Goal: Book appointment/travel/reservation

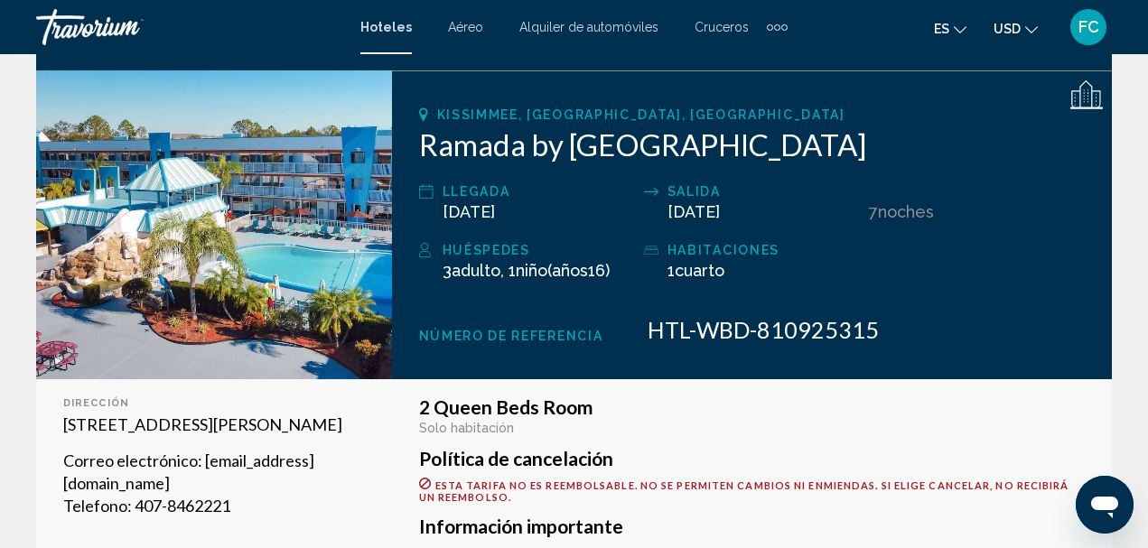
scroll to position [181, 0]
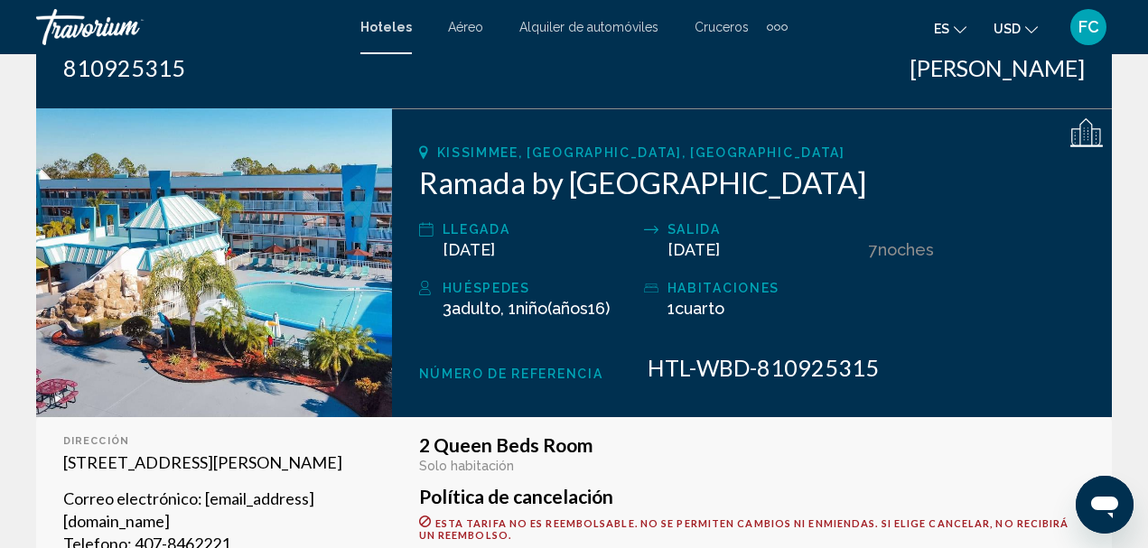
click at [315, 323] on img "Main content" at bounding box center [214, 262] width 356 height 309
click at [295, 277] on img "Main content" at bounding box center [214, 262] width 356 height 309
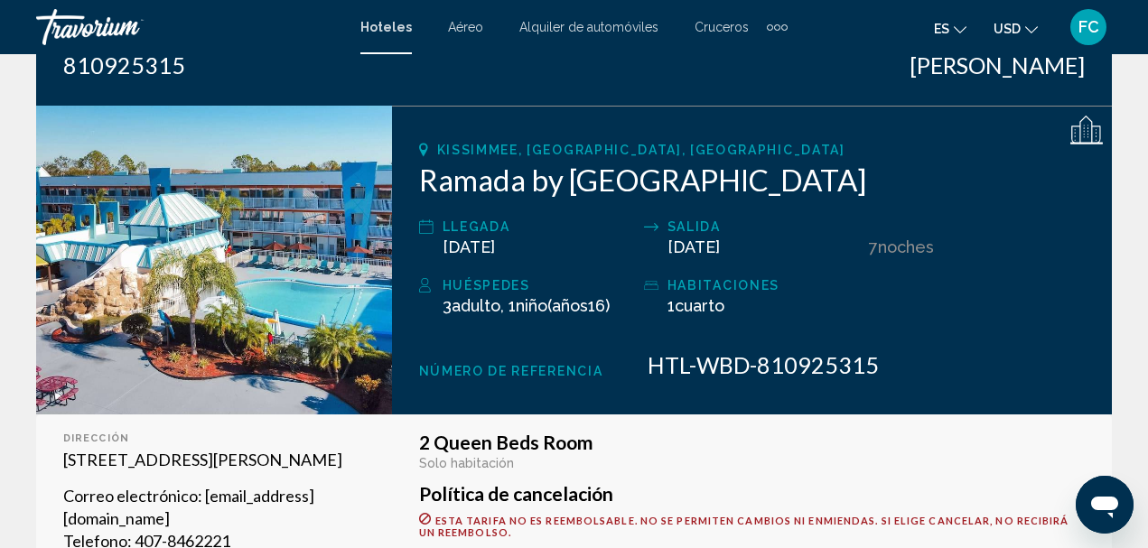
scroll to position [271, 0]
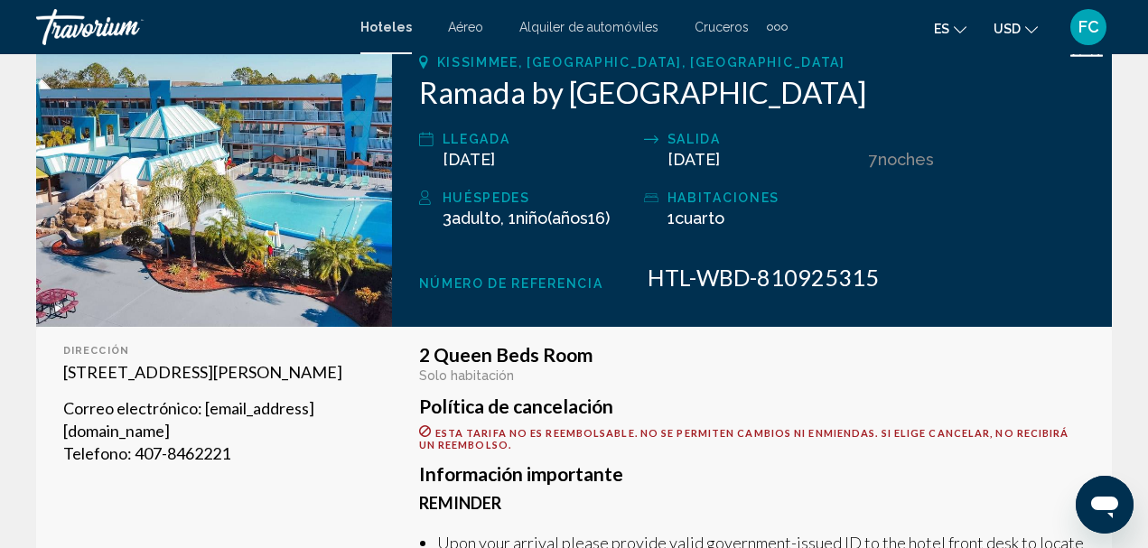
click at [233, 192] on img "Main content" at bounding box center [214, 172] width 356 height 309
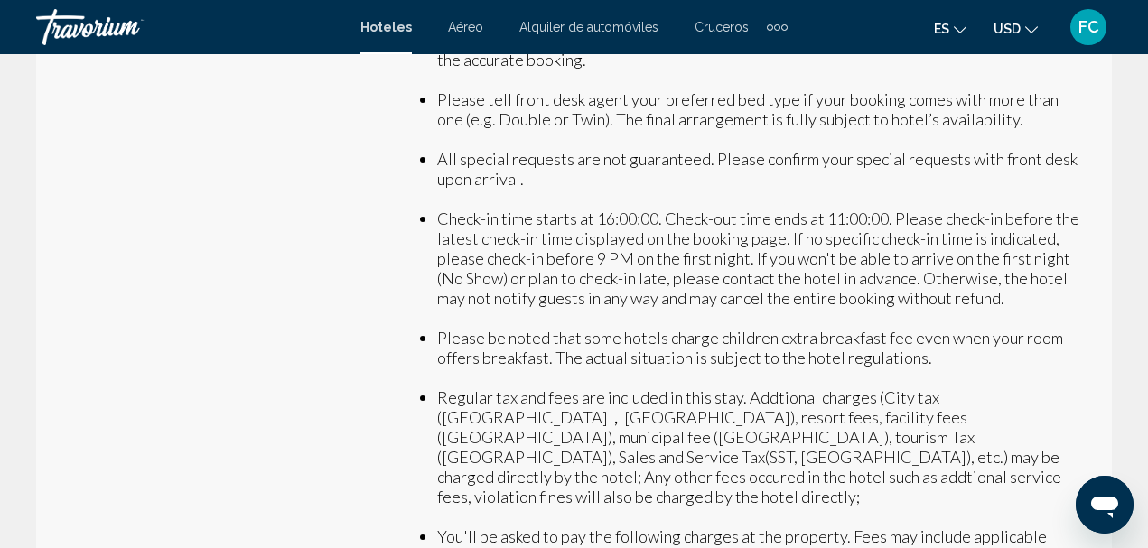
scroll to position [723, 0]
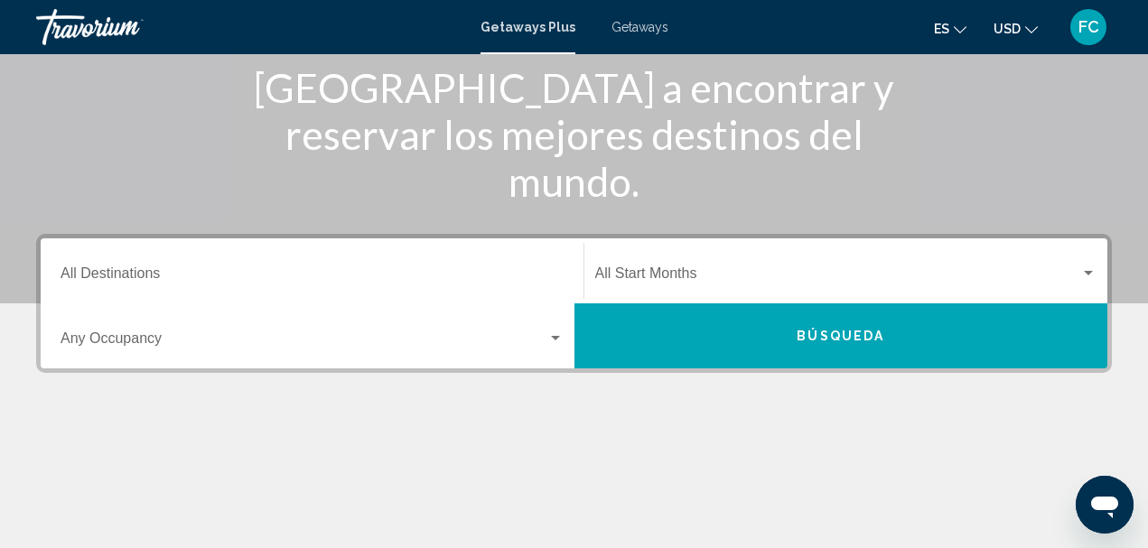
scroll to position [271, 0]
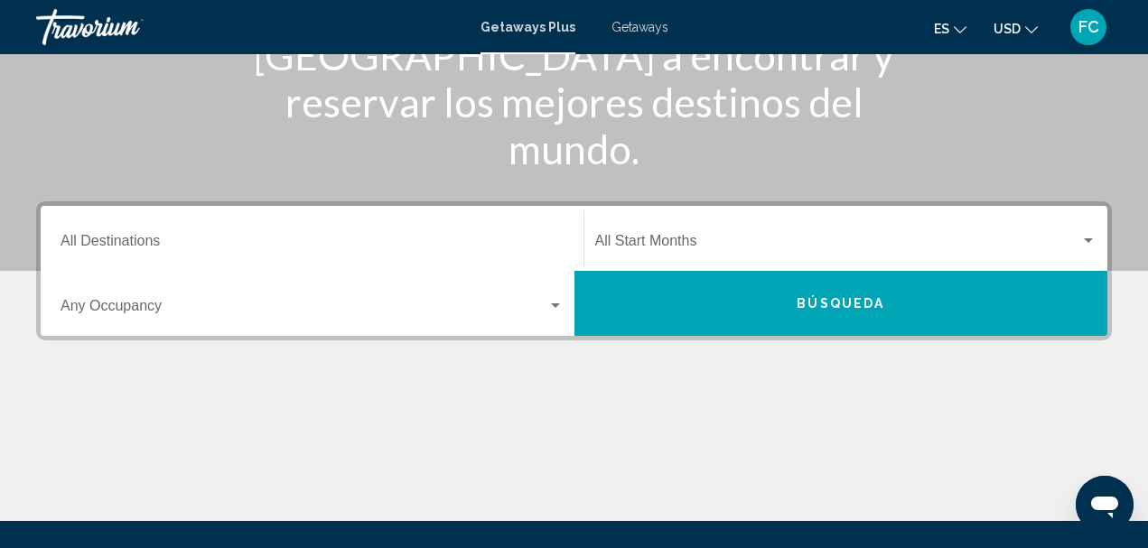
click at [236, 247] on input "Destination All Destinations" at bounding box center [312, 245] width 503 height 16
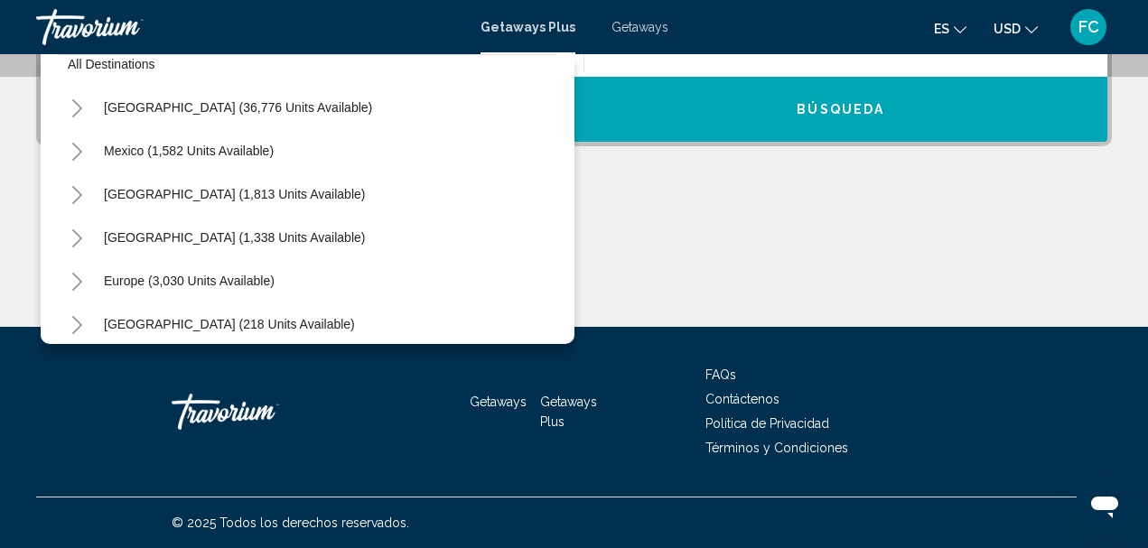
scroll to position [0, 0]
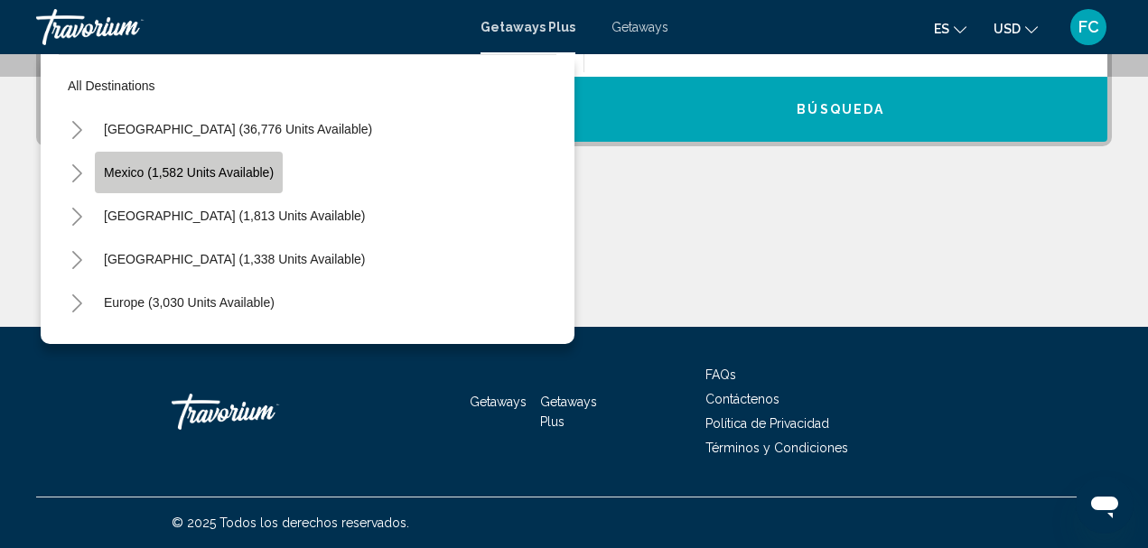
click at [272, 184] on button "Mexico (1,582 units available)" at bounding box center [189, 173] width 188 height 42
type input "**********"
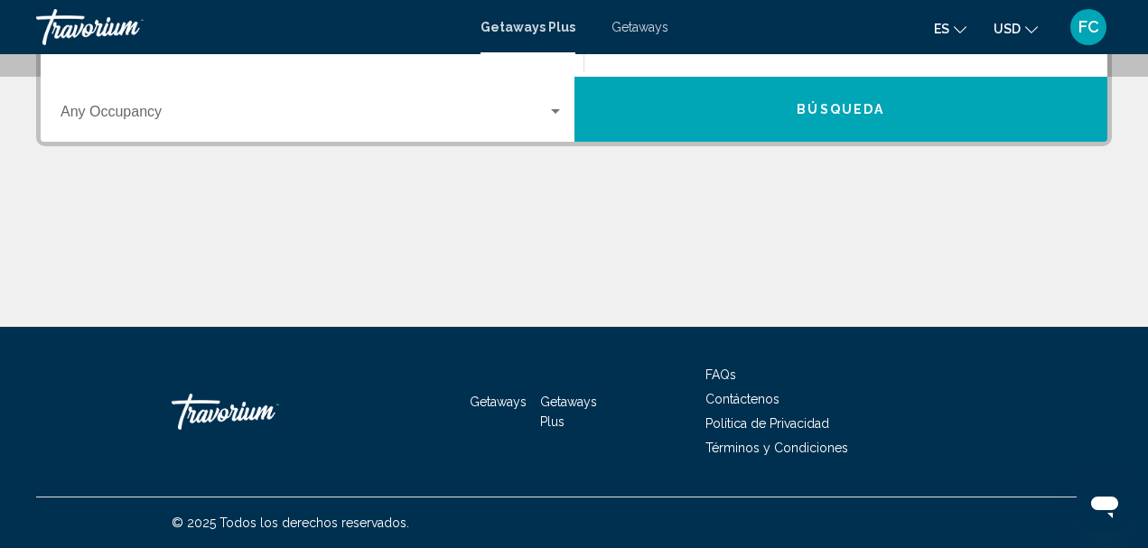
scroll to position [414, 0]
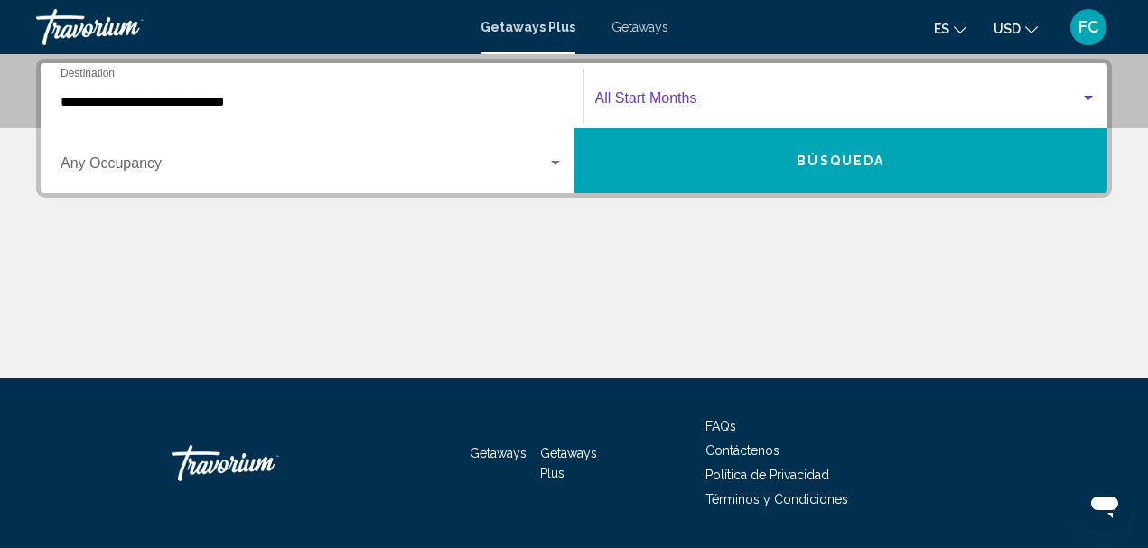
click at [1087, 95] on div "Search widget" at bounding box center [1088, 98] width 16 height 14
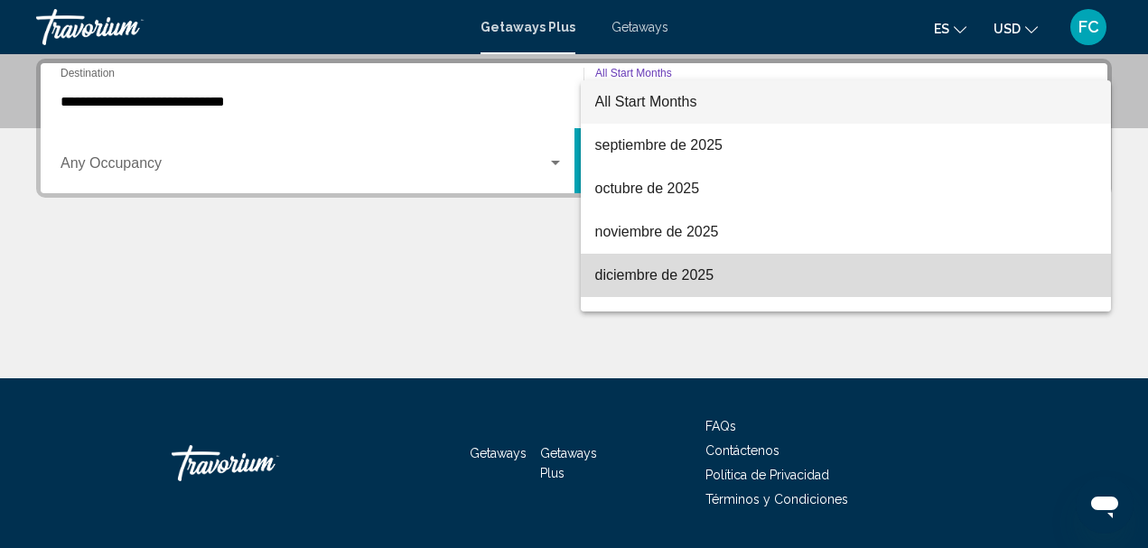
click at [1021, 271] on span "diciembre de 2025" at bounding box center [846, 275] width 502 height 43
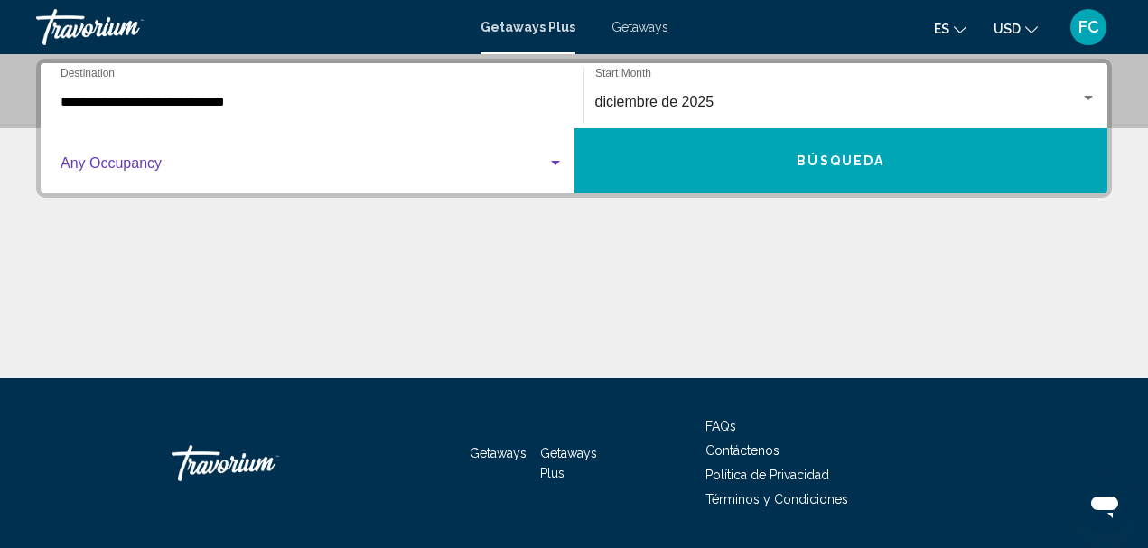
click at [555, 163] on div "Search widget" at bounding box center [555, 163] width 9 height 5
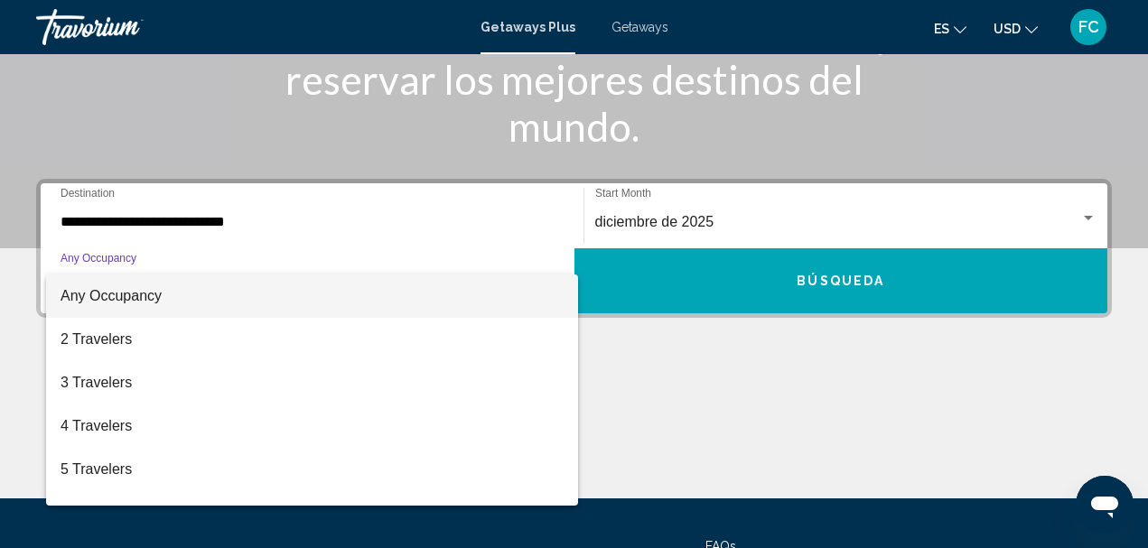
scroll to position [285, 0]
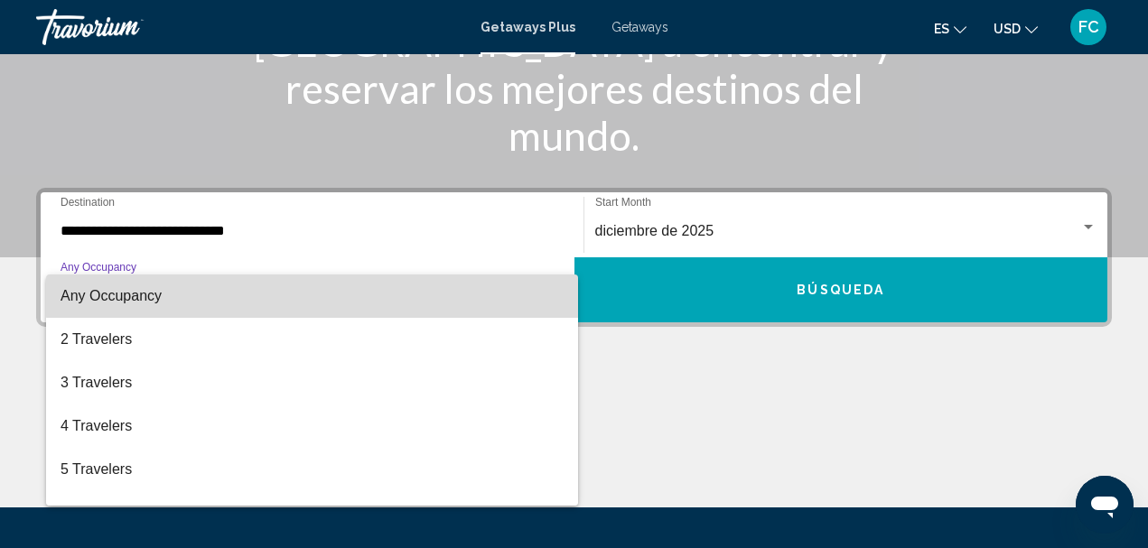
click at [527, 275] on span "Any Occupancy" at bounding box center [312, 296] width 503 height 43
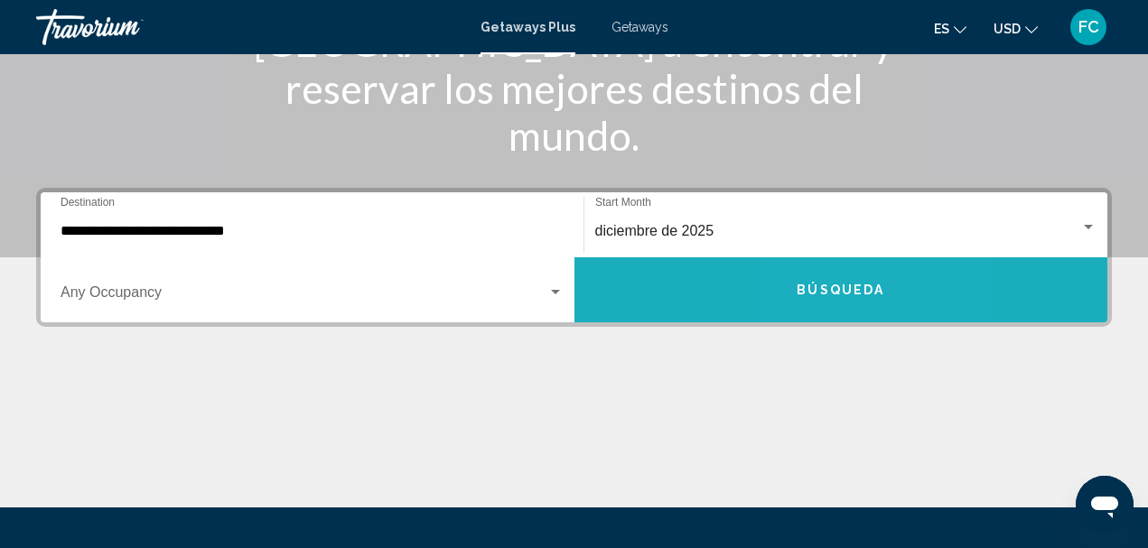
click at [821, 282] on button "Búsqueda" at bounding box center [841, 289] width 534 height 65
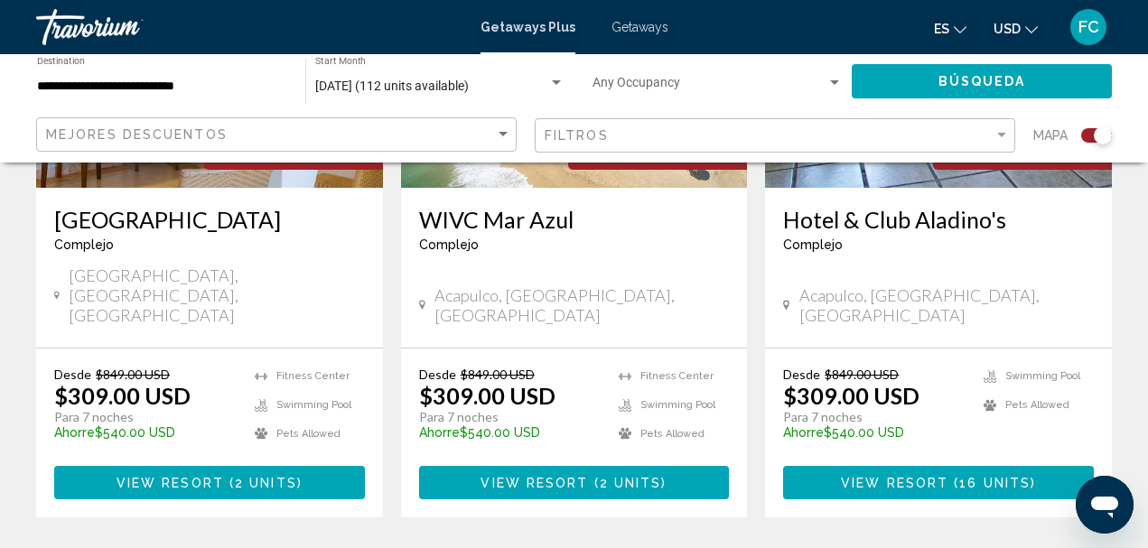
scroll to position [2980, 0]
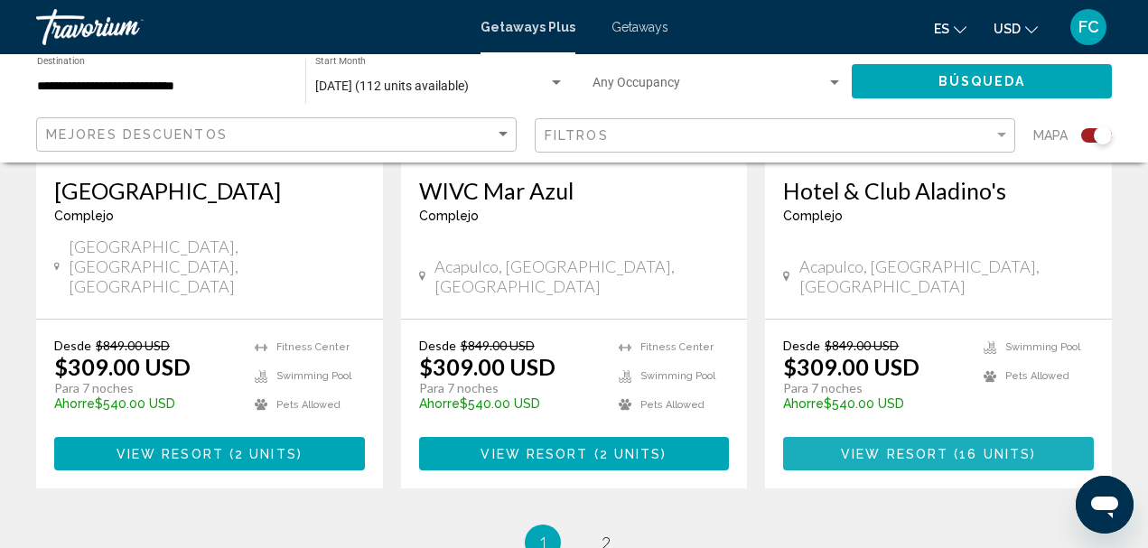
click at [913, 447] on span "View Resort" at bounding box center [894, 454] width 107 height 14
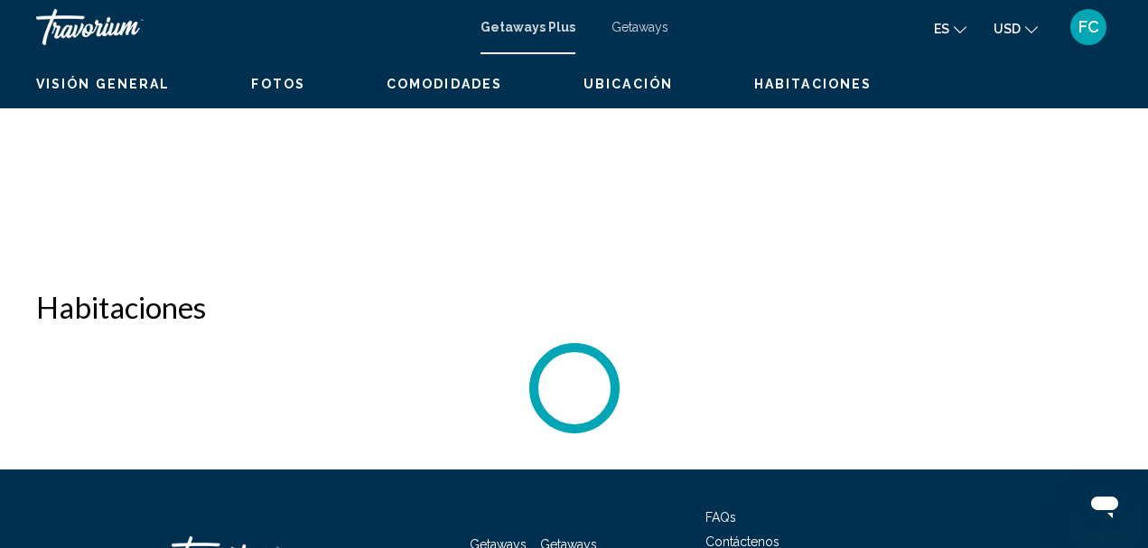
scroll to position [210, 0]
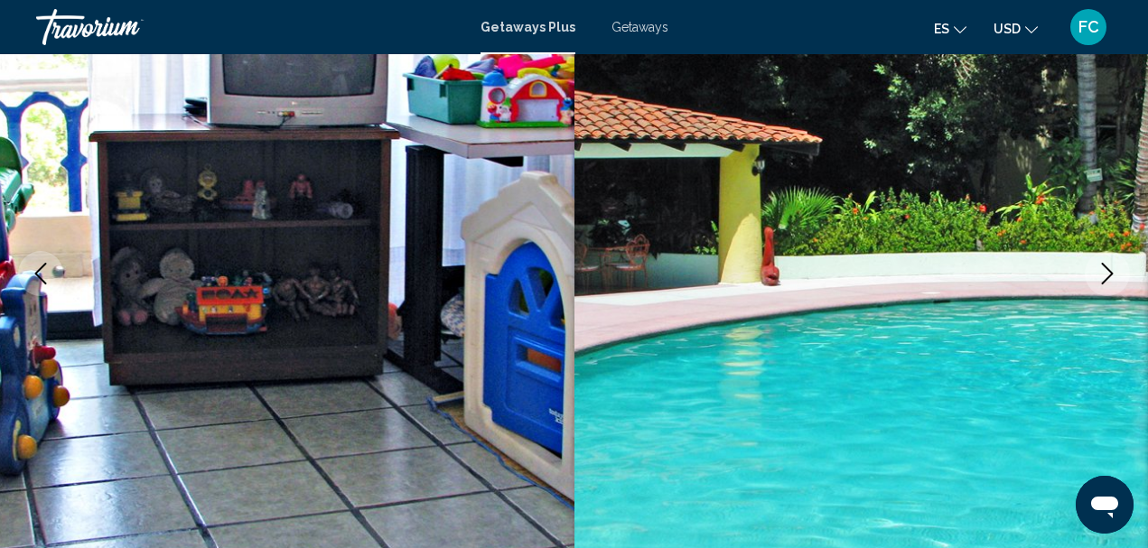
click at [1106, 271] on icon "Next image" at bounding box center [1107, 274] width 22 height 22
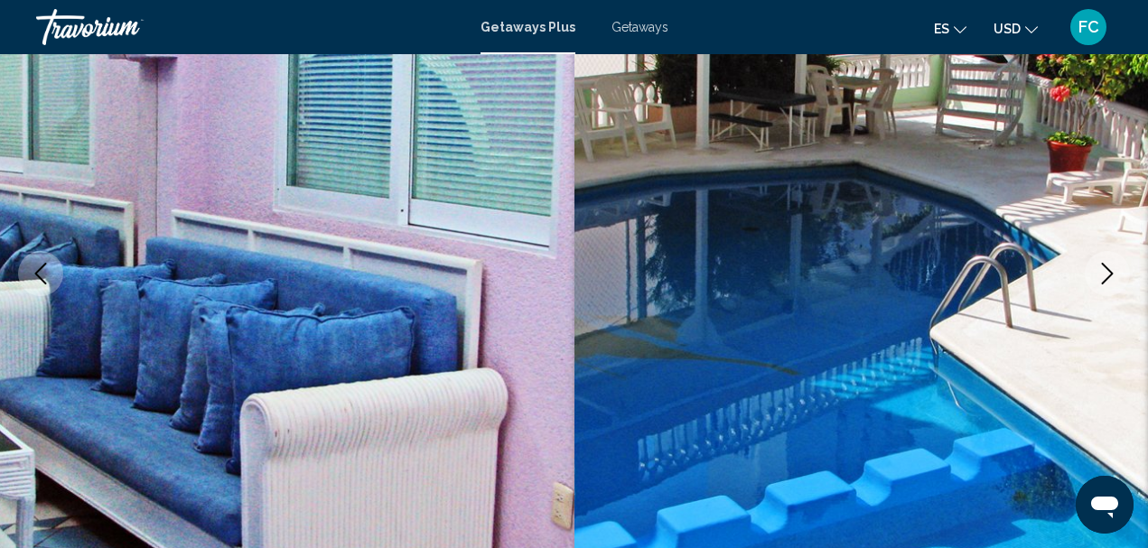
click at [1106, 271] on icon "Next image" at bounding box center [1107, 274] width 22 height 22
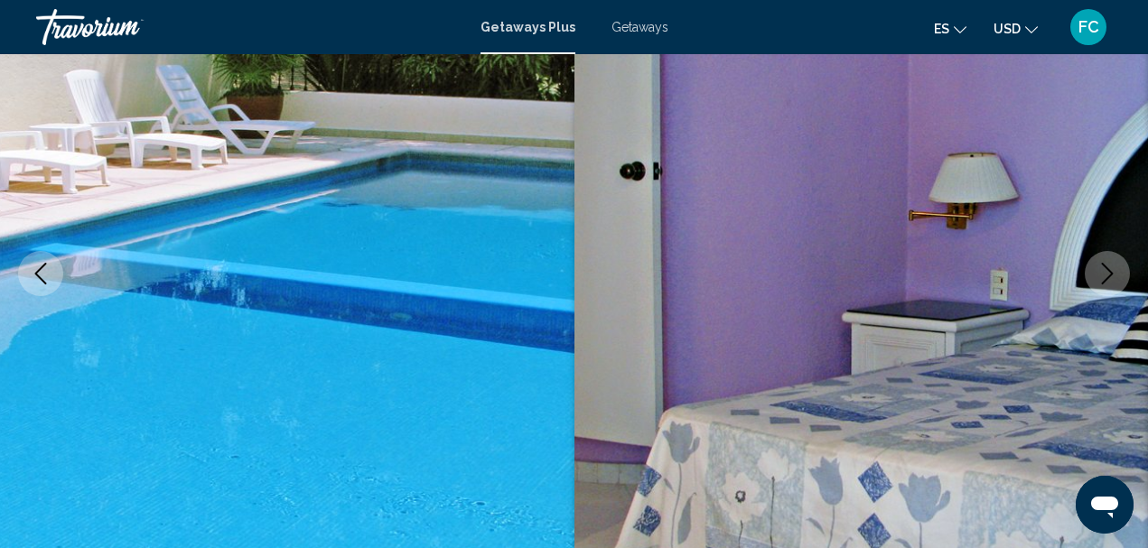
click at [1106, 271] on icon "Next image" at bounding box center [1107, 274] width 22 height 22
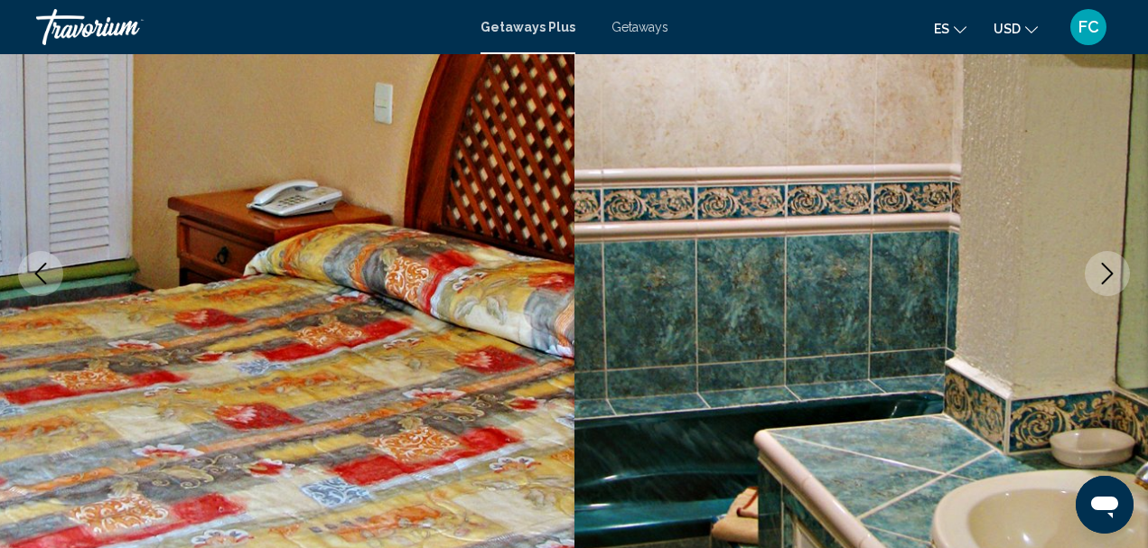
click at [1106, 271] on icon "Next image" at bounding box center [1107, 274] width 22 height 22
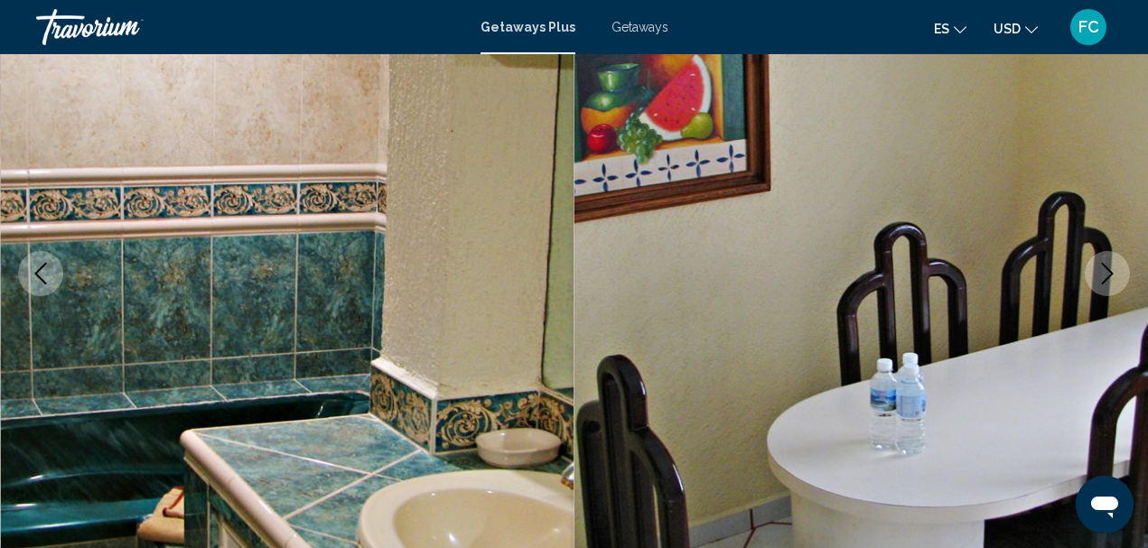
click at [1106, 271] on icon "Next image" at bounding box center [1107, 274] width 22 height 22
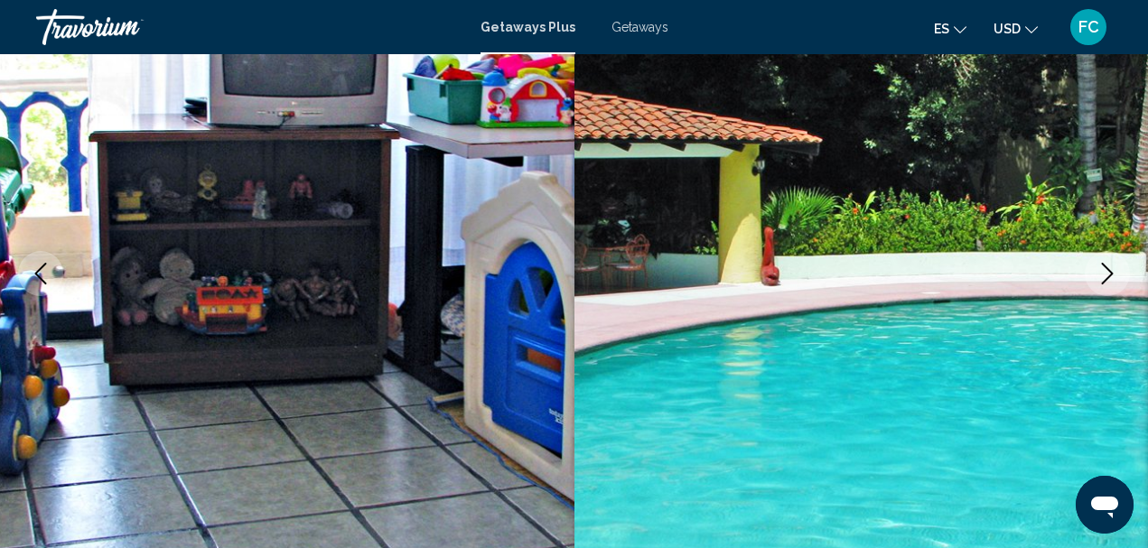
click at [1106, 271] on icon "Next image" at bounding box center [1107, 274] width 22 height 22
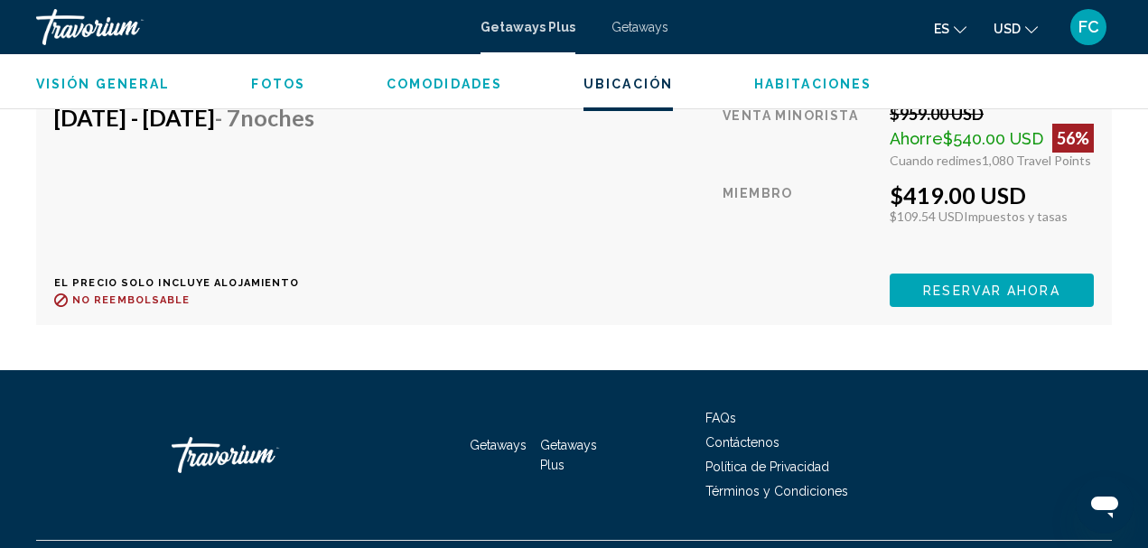
scroll to position [6575, 0]
